Goal: Register for event/course

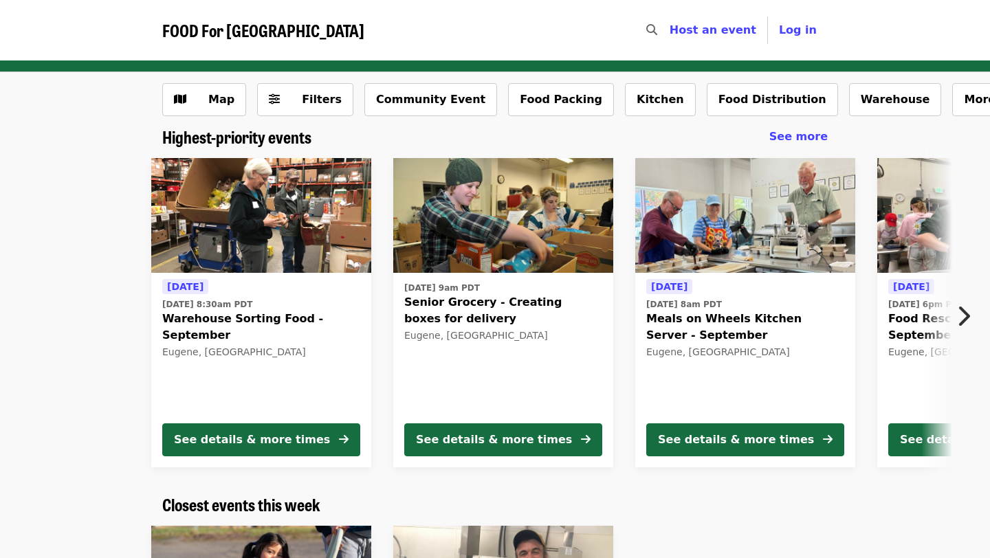
click at [329, 320] on span "Warehouse Sorting Food - September" at bounding box center [261, 327] width 198 height 33
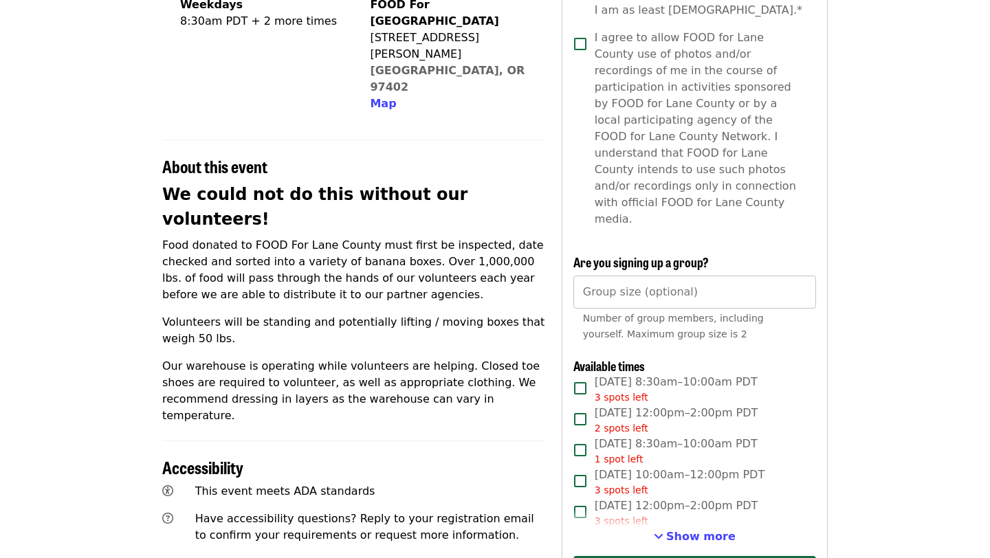
scroll to position [369, 0]
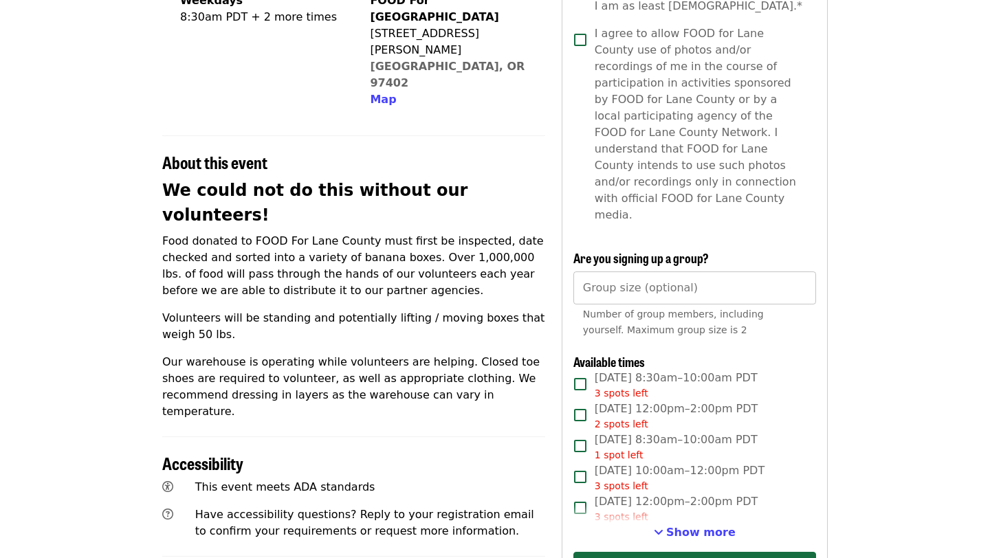
click at [739, 272] on input "Group size (optional)" at bounding box center [695, 288] width 243 height 33
click at [798, 272] on input "*" at bounding box center [695, 288] width 243 height 33
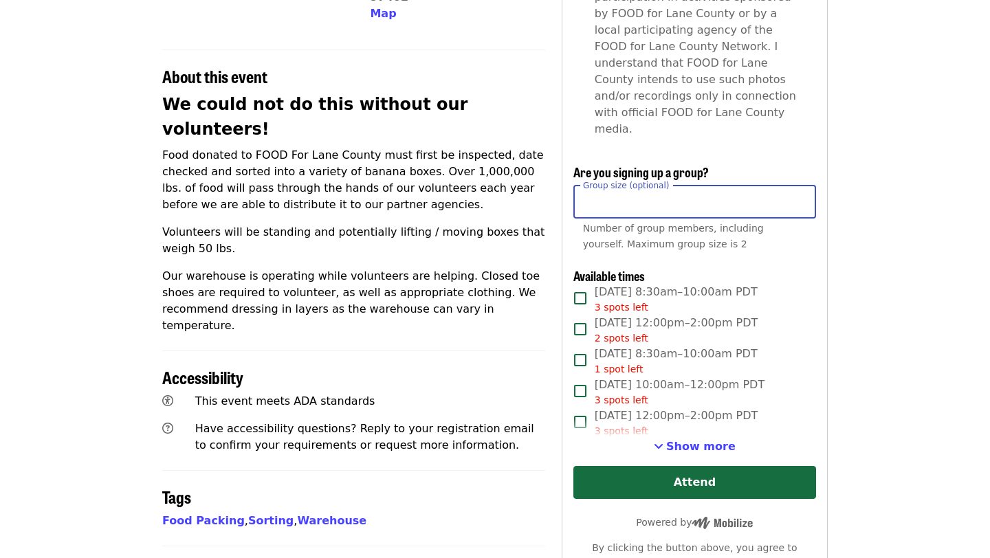
scroll to position [428, 0]
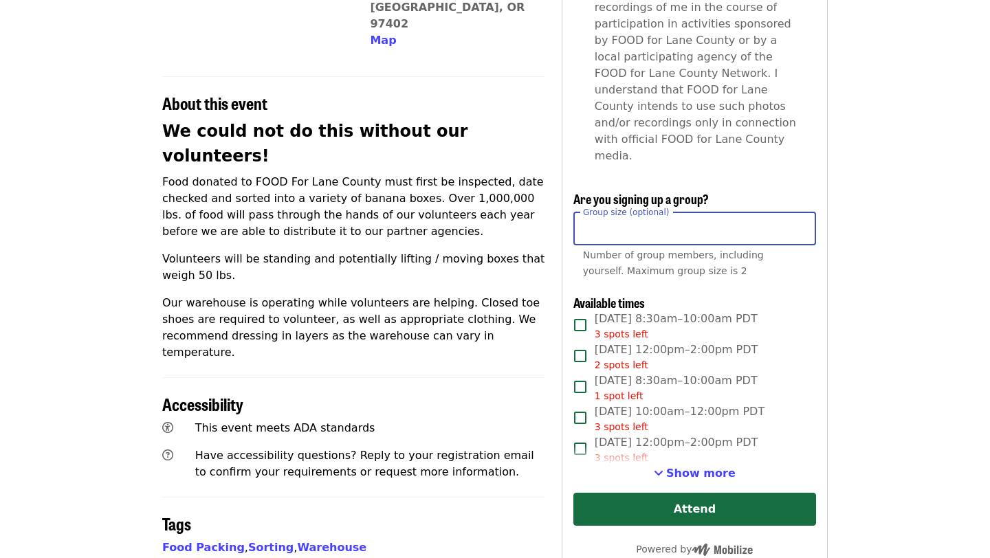
click at [798, 212] on input "*" at bounding box center [695, 228] width 243 height 33
type input "*"
click at [798, 212] on input "*" at bounding box center [695, 228] width 243 height 33
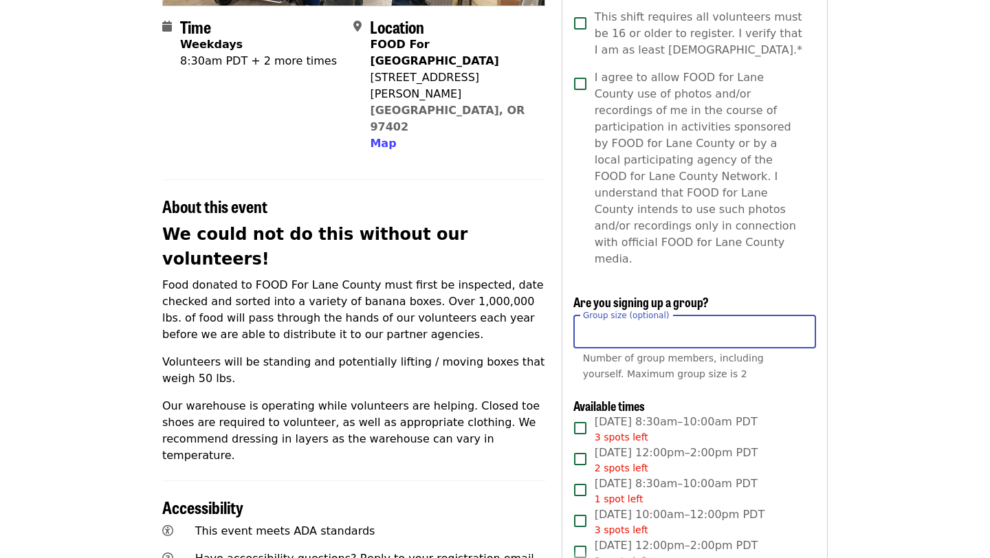
scroll to position [298, 0]
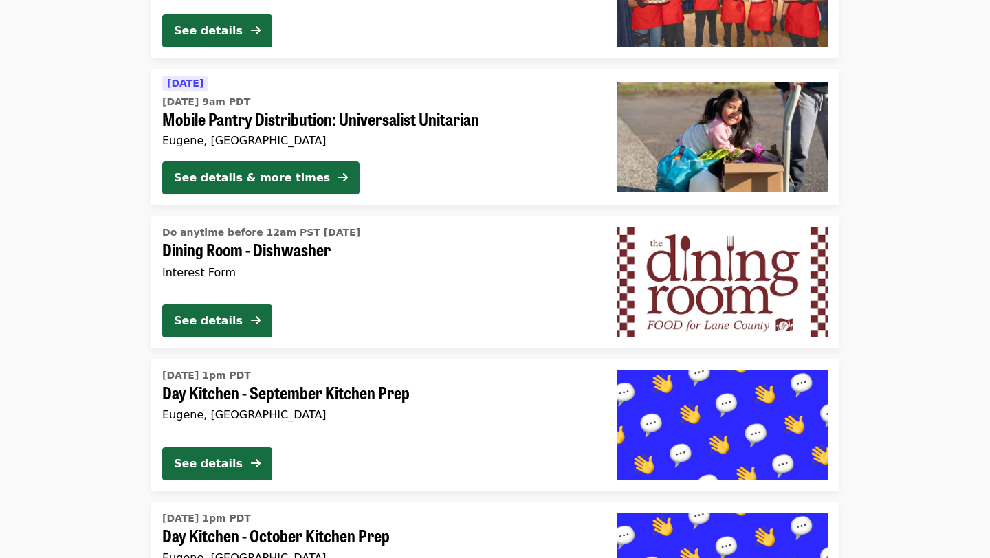
scroll to position [1144, 0]
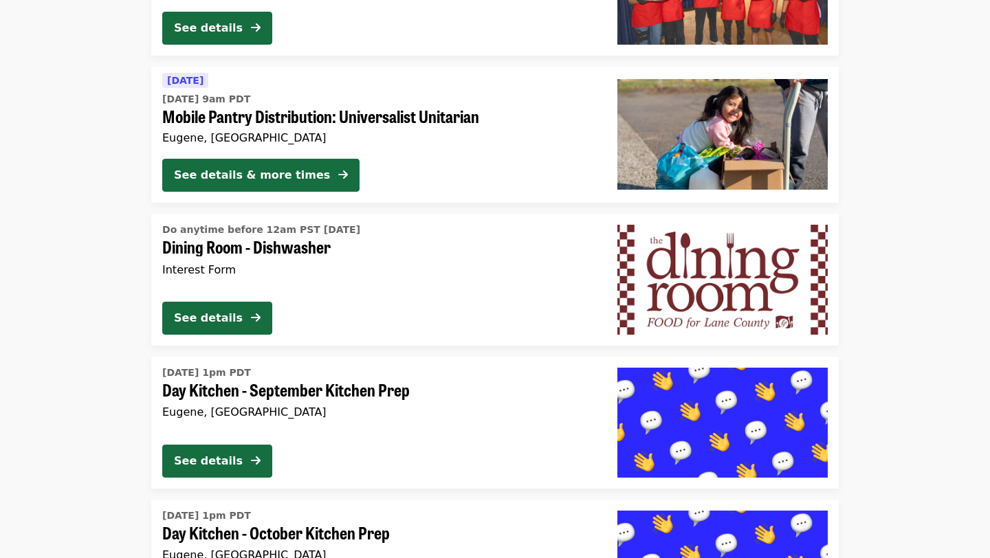
click at [305, 291] on div "Do anytime before 12am PST today Dining Room - Dishwasher Interest Form See det…" at bounding box center [378, 280] width 455 height 132
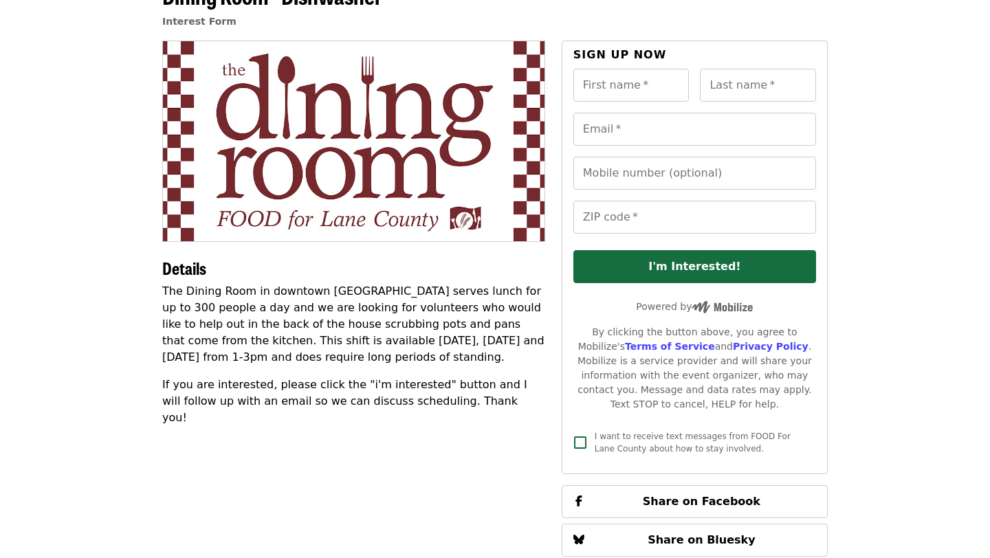
scroll to position [88, 0]
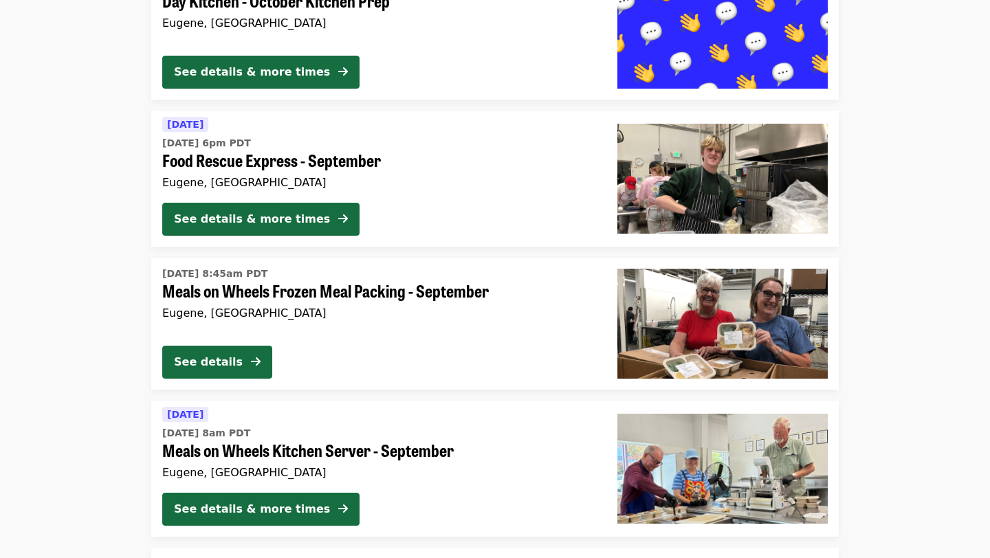
scroll to position [1691, 0]
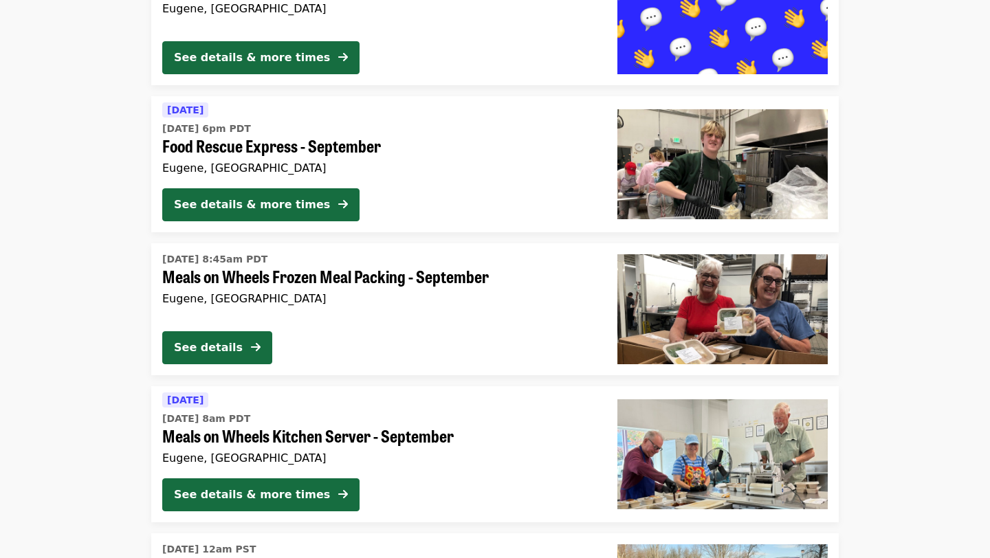
click at [234, 160] on div "Tomorrow Fri, Sep 5 @ 6pm PDT Food Rescue Express - September Eugene, OR" at bounding box center [378, 140] width 433 height 76
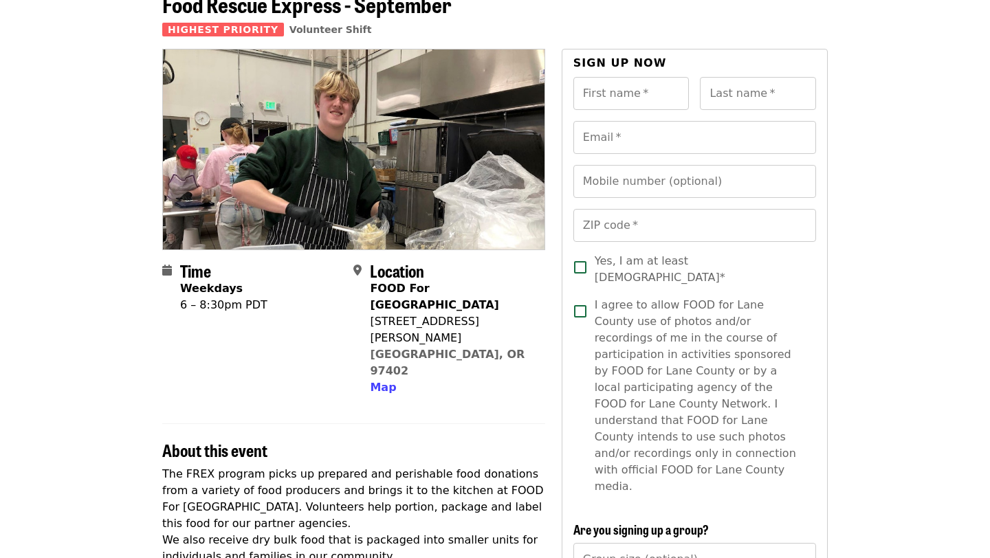
scroll to position [82, 0]
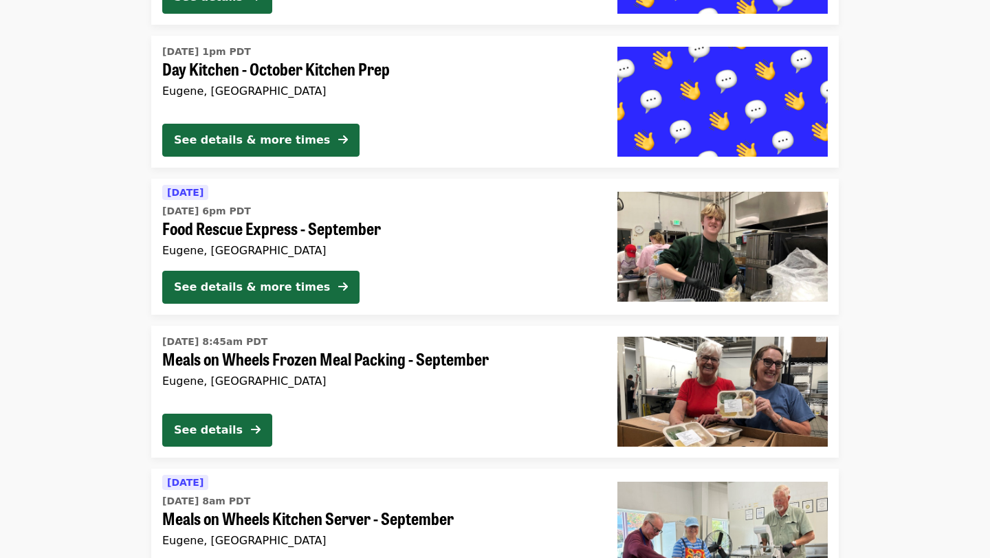
scroll to position [1604, 0]
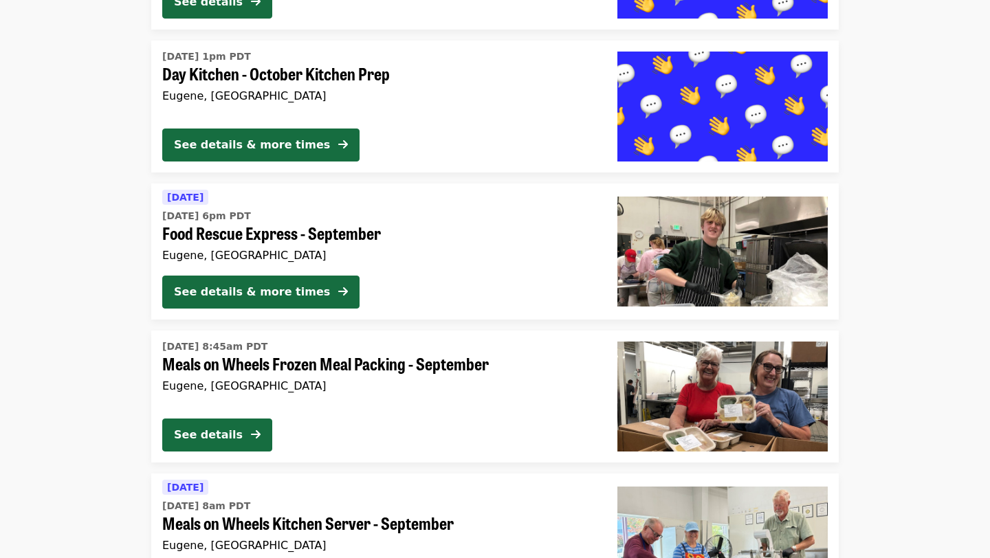
click at [226, 360] on span "Meals on Wheels Frozen Meal Packing - September" at bounding box center [378, 364] width 433 height 20
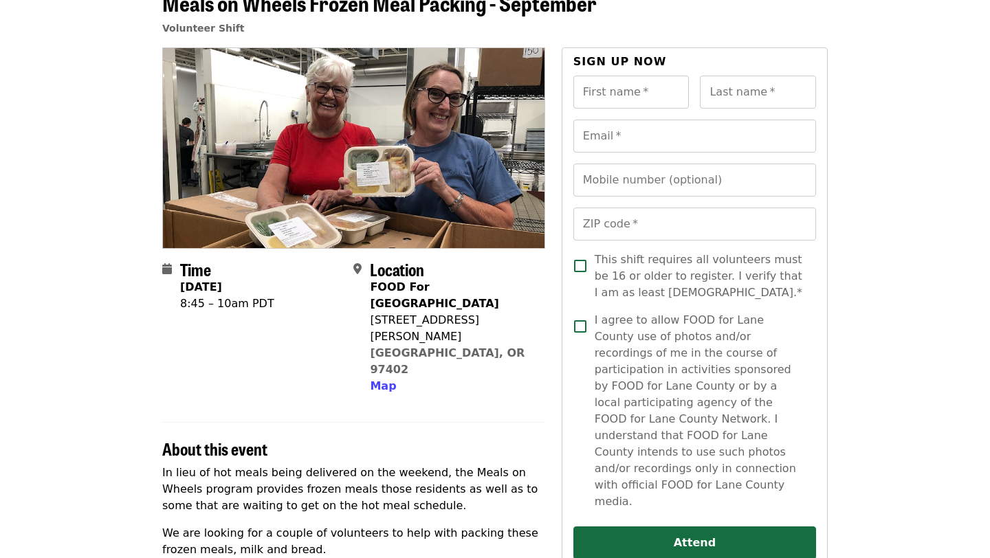
scroll to position [85, 0]
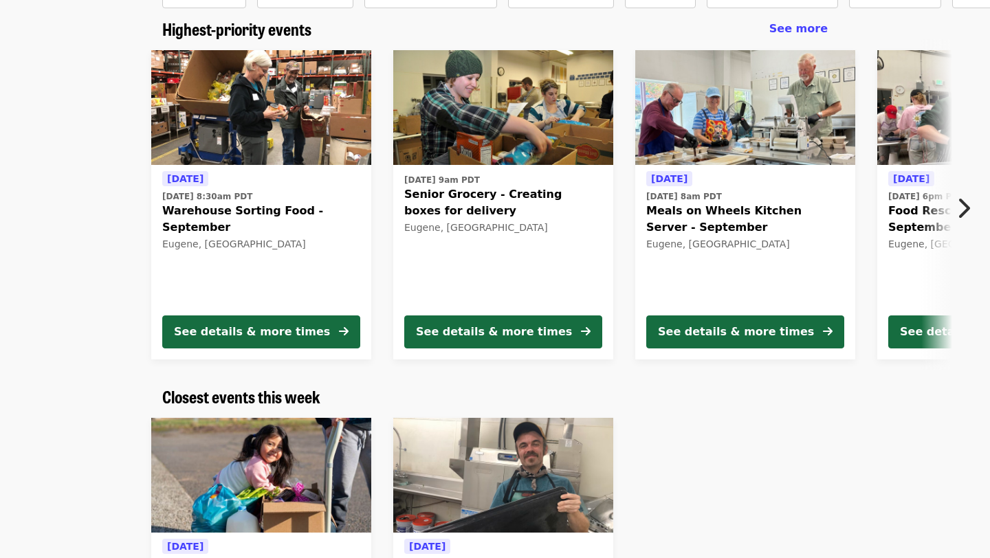
scroll to position [107, 0]
